Goal: Task Accomplishment & Management: Manage account settings

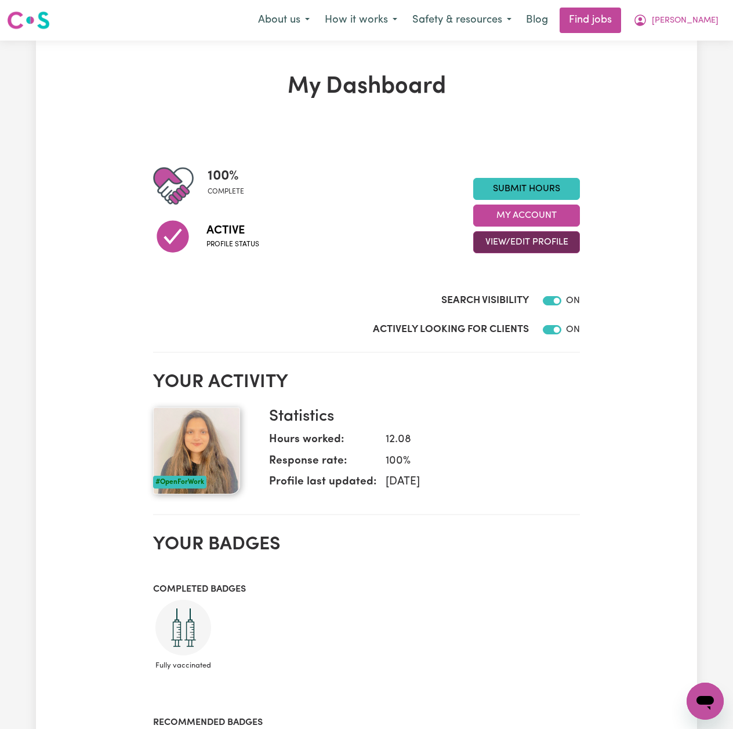
click at [530, 245] on button "View/Edit Profile" at bounding box center [526, 242] width 107 height 22
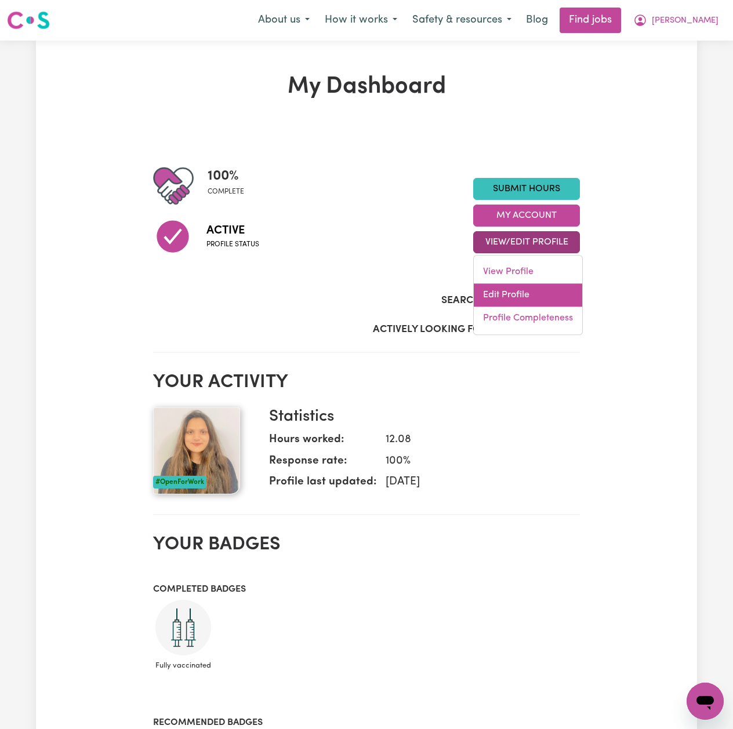
click at [495, 299] on link "Edit Profile" at bounding box center [527, 294] width 108 height 23
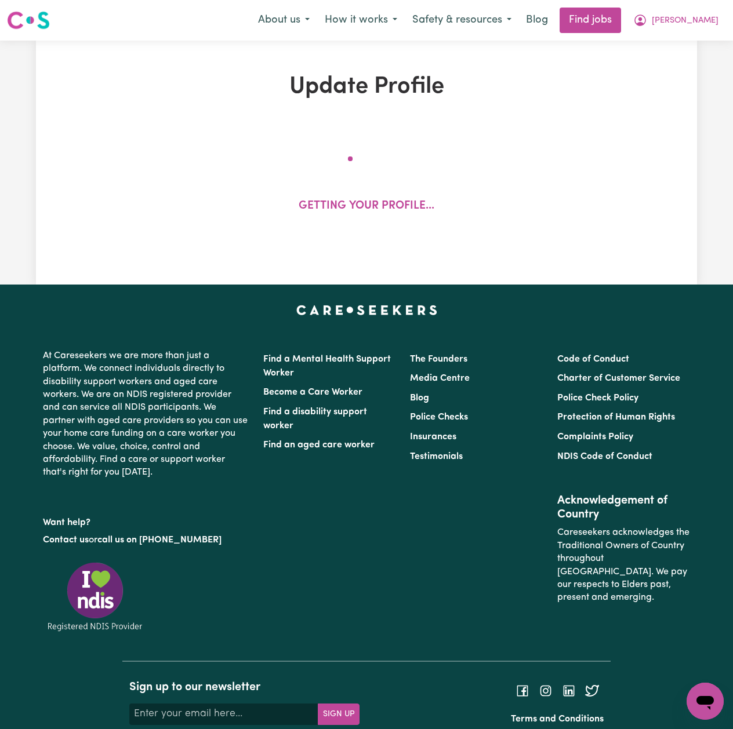
select select "[DEMOGRAPHIC_DATA]"
select select "Student Visa"
select select "Studying a healthcare related degree or qualification"
select select "45"
select select "55"
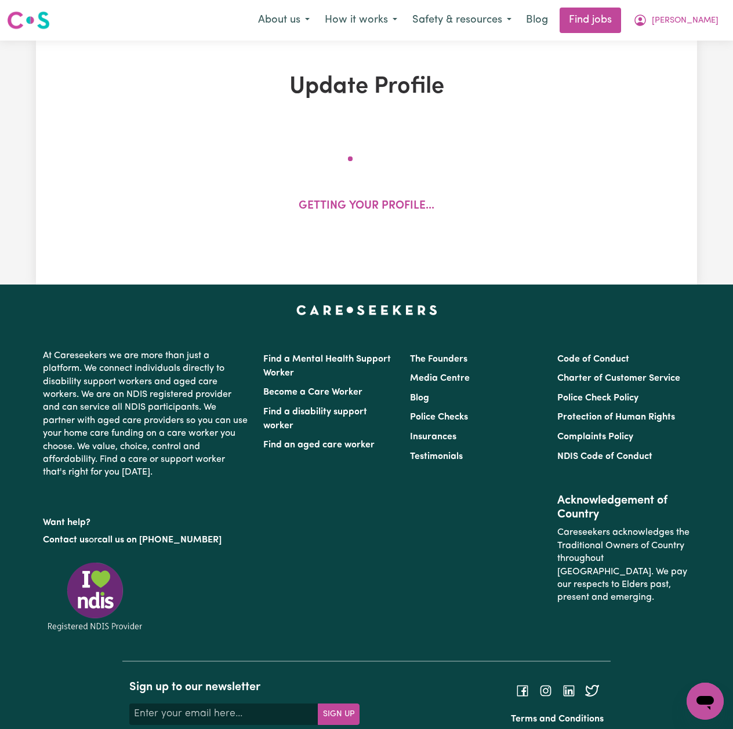
select select "70"
select select "85"
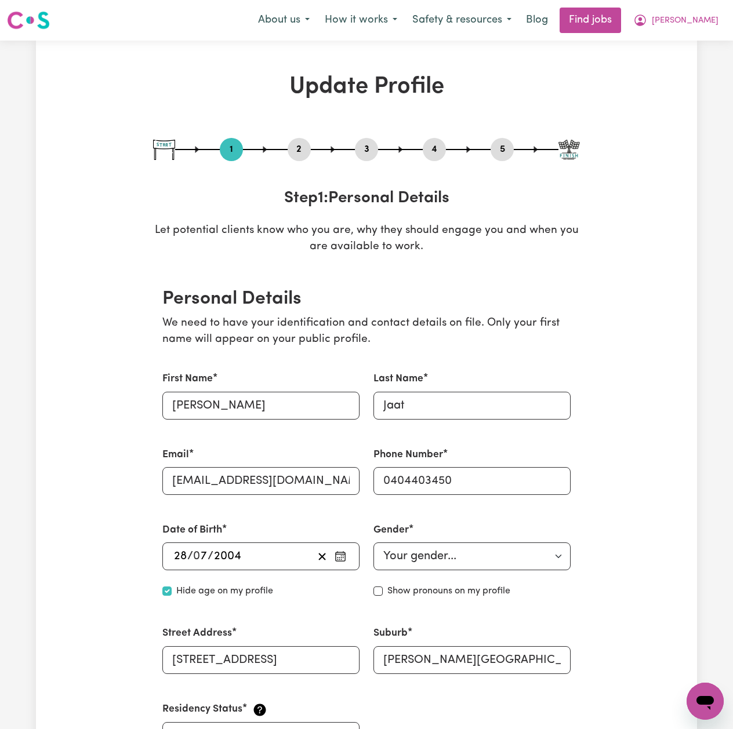
click at [371, 151] on button "3" at bounding box center [366, 149] width 23 height 15
select select "2021"
select select "2022"
select select "Certificate III (Individual Support)"
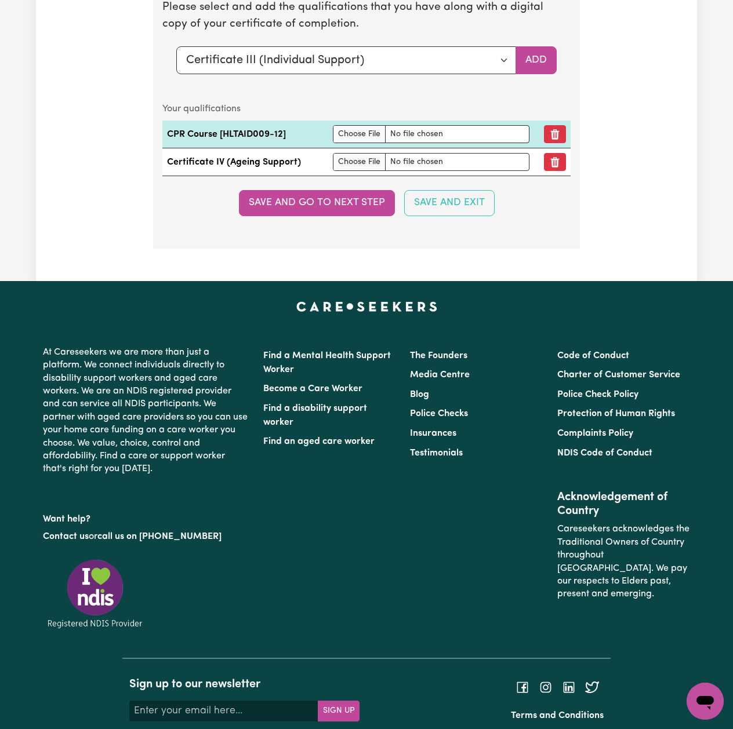
scroll to position [2669, 0]
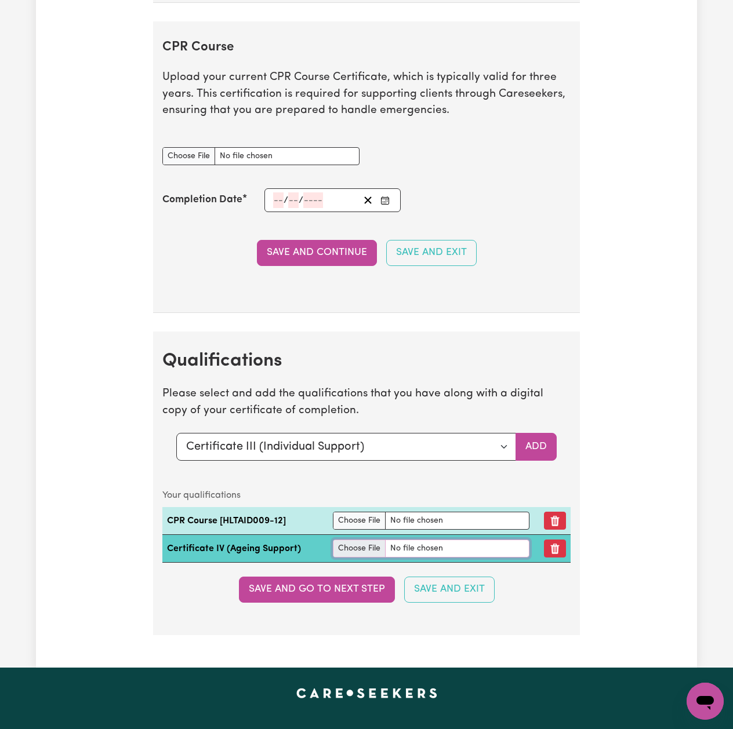
click at [352, 557] on input "file" at bounding box center [431, 549] width 196 height 18
type input "C:\fakepath\[PERSON_NAME] Certificate IV in Ageing Support.pdf"
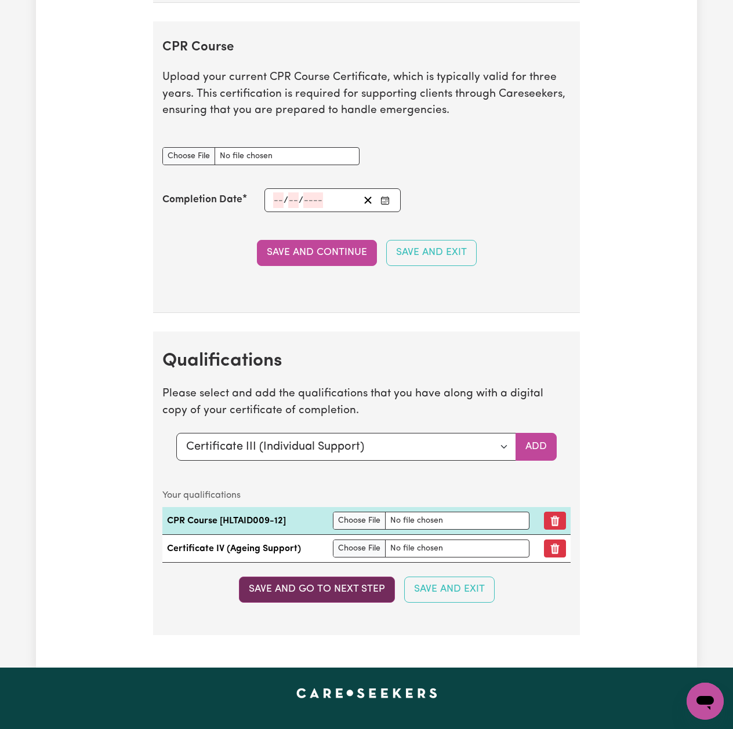
click at [362, 602] on button "Save and go to next step" at bounding box center [317, 589] width 156 height 25
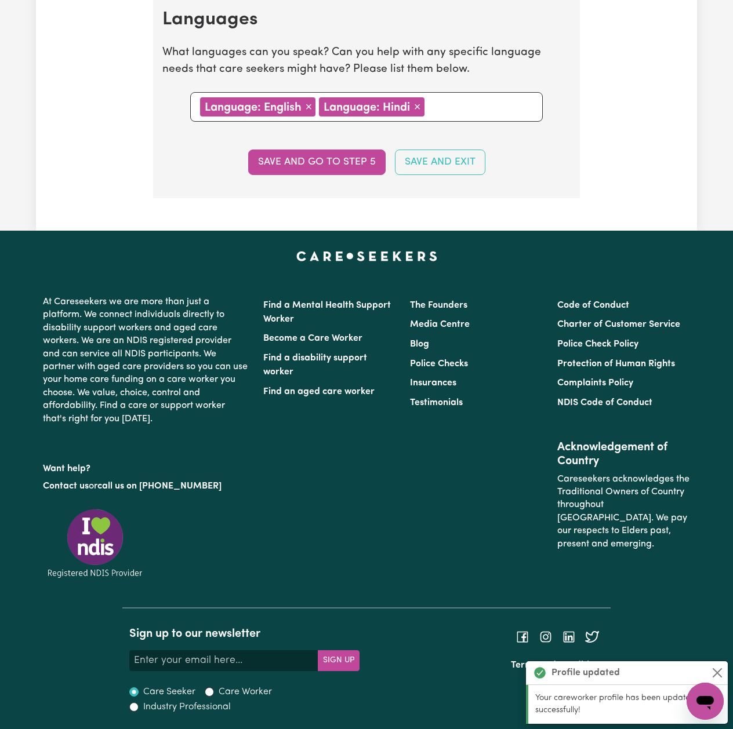
scroll to position [0, 0]
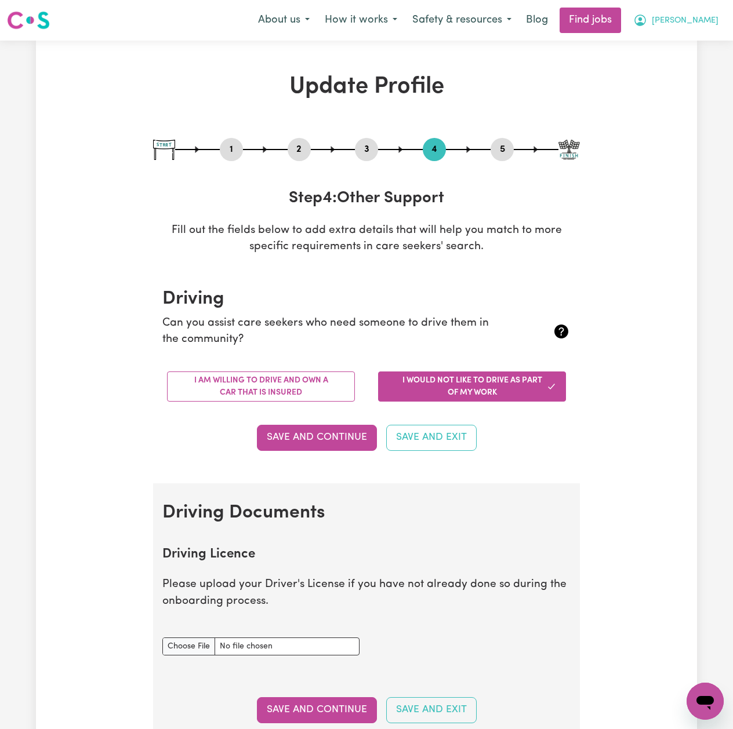
click at [717, 20] on button "[PERSON_NAME]" at bounding box center [675, 20] width 100 height 24
click at [684, 92] on link "Logout" at bounding box center [679, 89] width 92 height 22
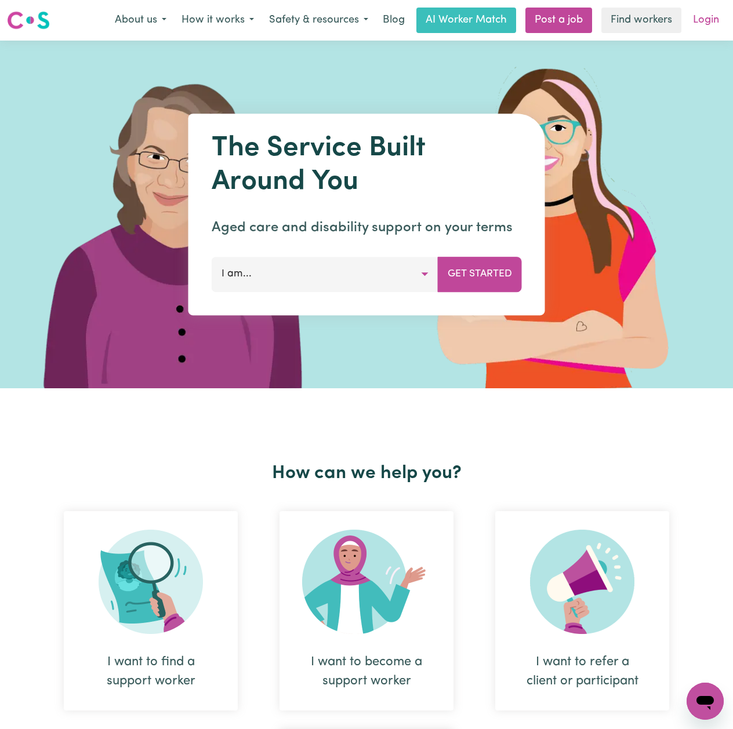
click at [697, 14] on link "Login" at bounding box center [706, 20] width 40 height 25
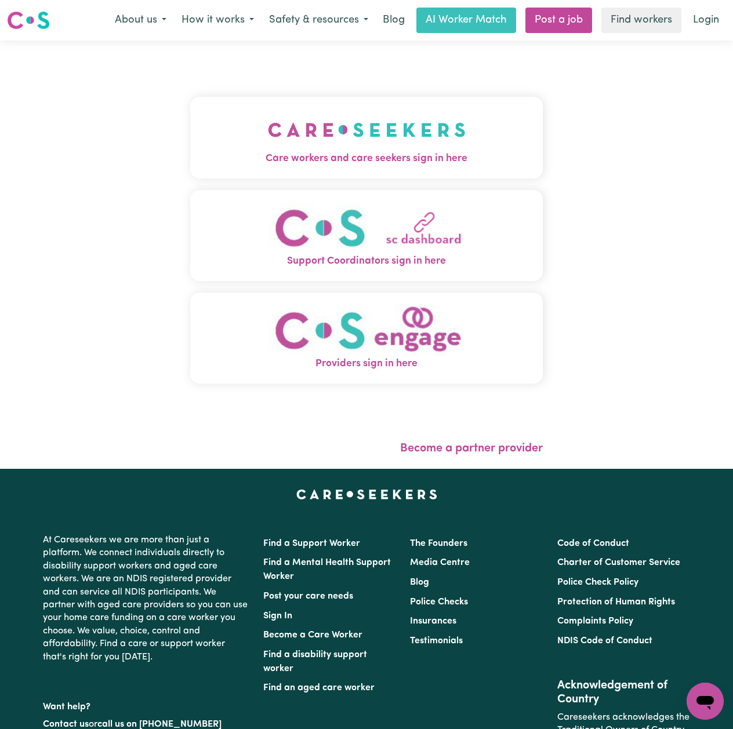
click at [268, 109] on img "Care workers and care seekers sign in here" at bounding box center [367, 129] width 198 height 43
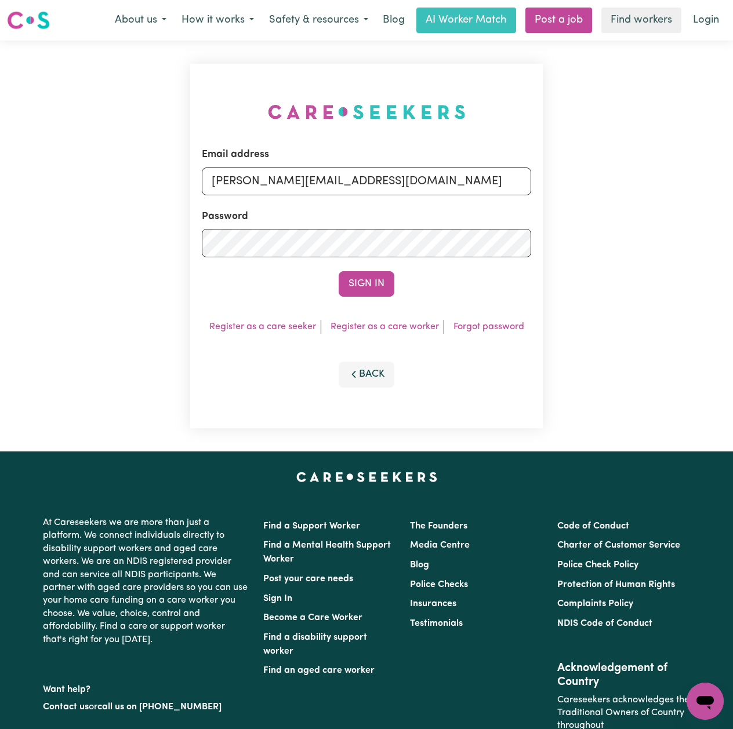
drag, startPoint x: 280, startPoint y: 211, endPoint x: 275, endPoint y: 191, distance: 20.5
click at [280, 210] on div "Password" at bounding box center [366, 233] width 329 height 48
click at [267, 178] on input "[PERSON_NAME][EMAIL_ADDRESS][DOMAIN_NAME]" at bounding box center [366, 181] width 329 height 28
drag, startPoint x: 272, startPoint y: 179, endPoint x: 524, endPoint y: 197, distance: 252.7
click at [524, 197] on form "Email address Superuser~[EMAIL_ADDRESS][DOMAIN_NAME] Password Sign In" at bounding box center [366, 222] width 329 height 150
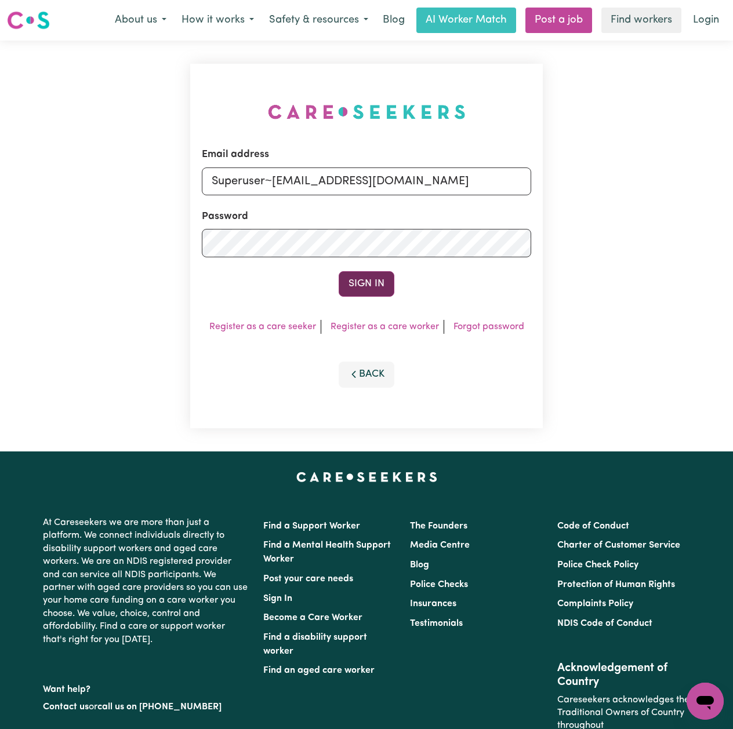
type input "Superuser~[EMAIL_ADDRESS][DOMAIN_NAME]"
click at [360, 279] on button "Sign In" at bounding box center [366, 283] width 56 height 25
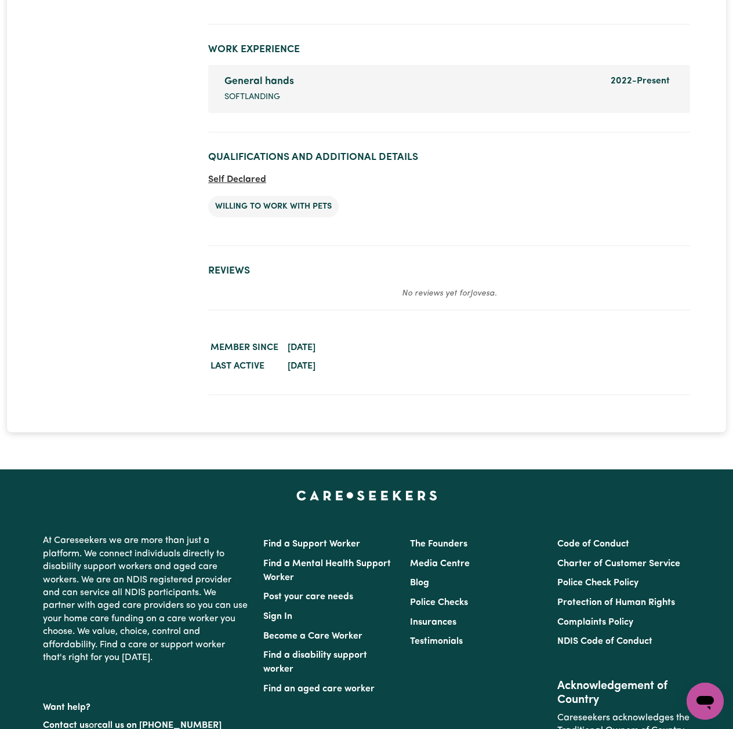
scroll to position [1545, 0]
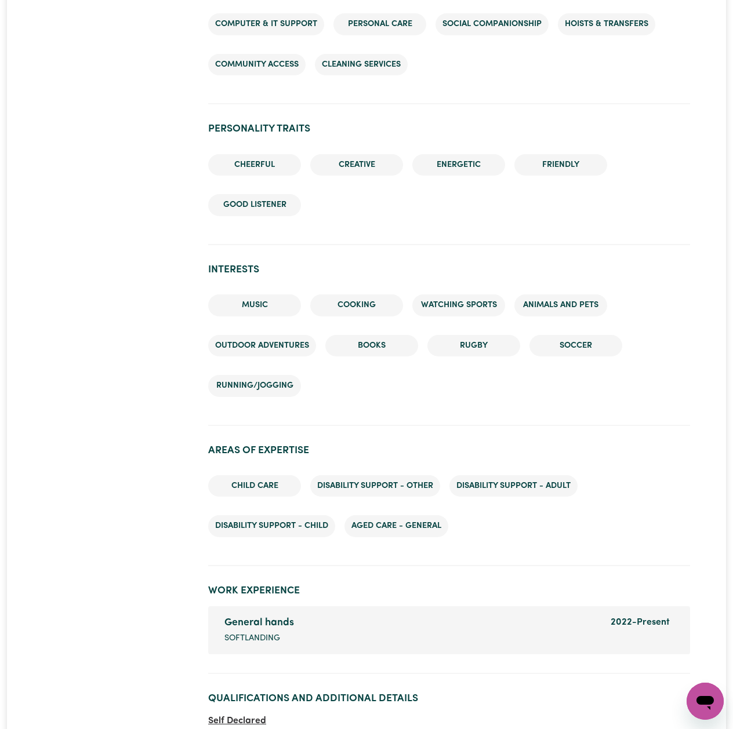
scroll to position [1468, 0]
